Goal: Use online tool/utility: Utilize a website feature to perform a specific function

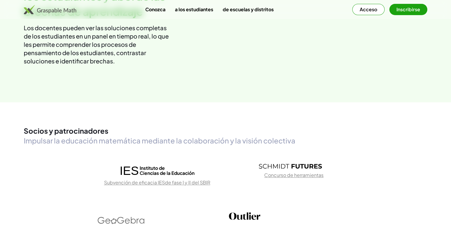
scroll to position [815, 0]
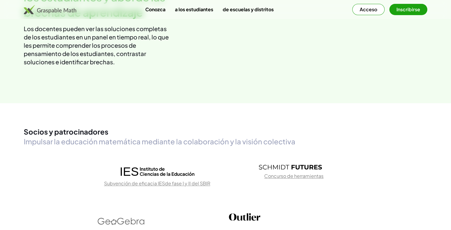
click at [378, 13] on button "Acceso" at bounding box center [368, 9] width 32 height 11
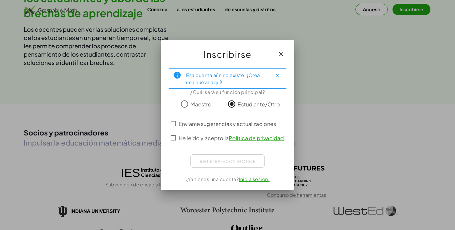
click at [183, 123] on font "Envíame sugerencias y actualizaciones" at bounding box center [228, 123] width 98 height 7
click at [181, 135] on font "He leído y acepto la" at bounding box center [204, 138] width 50 height 7
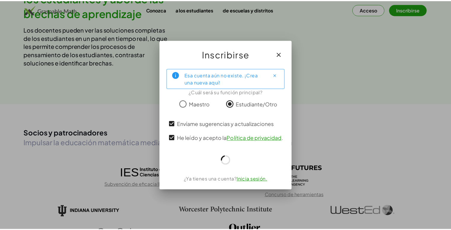
scroll to position [815, 0]
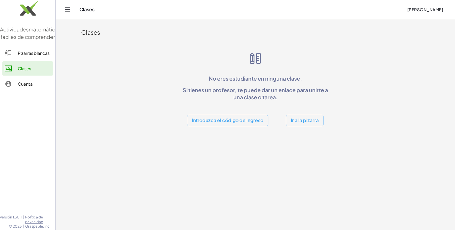
click at [294, 122] on font "Ir a la pizarra" at bounding box center [305, 120] width 28 height 6
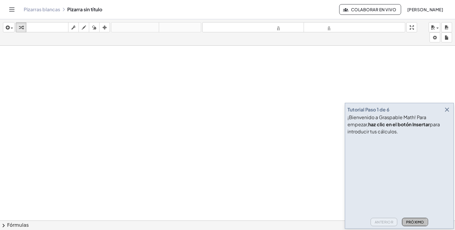
click at [408, 220] on font "Próximo" at bounding box center [415, 222] width 18 height 4
click at [411, 221] on font "Próximo" at bounding box center [415, 222] width 18 height 4
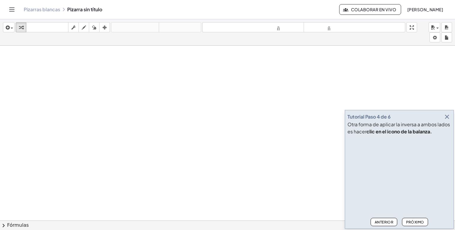
click at [411, 221] on font "Próximo" at bounding box center [415, 222] width 18 height 4
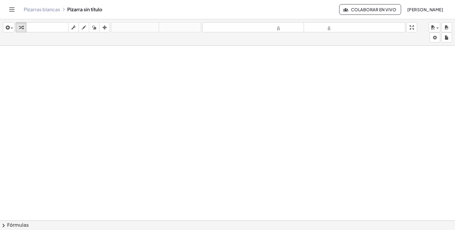
click at [411, 221] on button "chevron_right Fórmulas" at bounding box center [227, 224] width 455 height 9
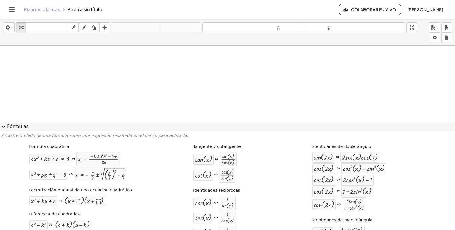
click at [319, 132] on div "Arrastre un lado de una fórmula sobre una expresión resaltada en el lienzo para…" at bounding box center [227, 180] width 455 height 99
click at [174, 33] on div "insertar Seleccione uno: Expresión matemática Función Texto Vídeo de YouTube Gr…" at bounding box center [227, 32] width 455 height 26
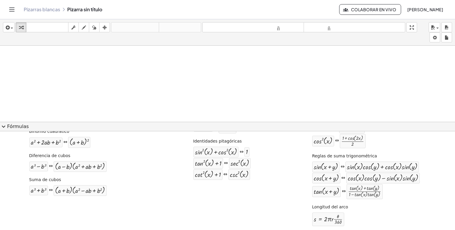
scroll to position [109, 0]
